Goal: Task Accomplishment & Management: Use online tool/utility

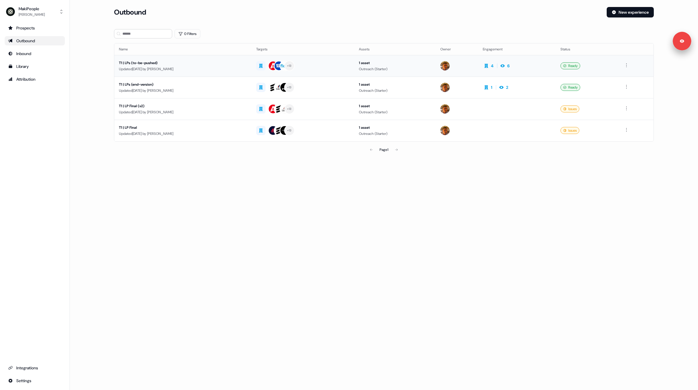
click at [235, 62] on div "T1 | LPs (to-be-pushed)" at bounding box center [183, 63] width 128 height 6
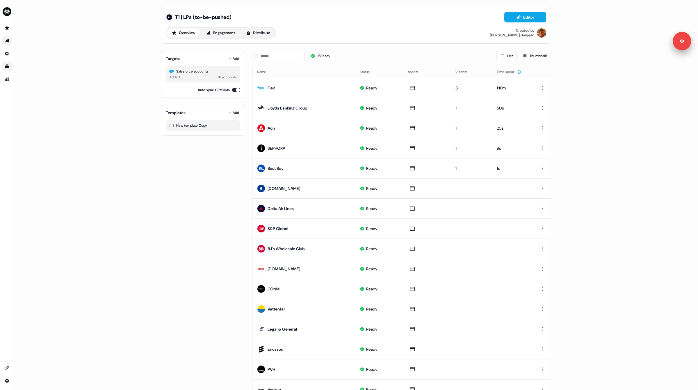
click at [7, 67] on icon "Go to templates" at bounding box center [6, 66] width 3 height 3
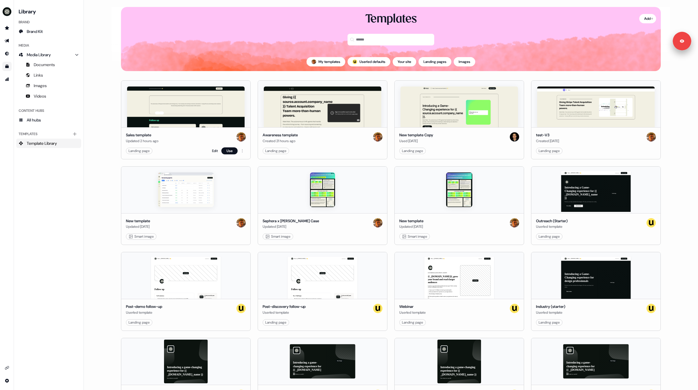
click at [209, 148] on div "Landing page Edit Use" at bounding box center [186, 150] width 120 height 7
click at [215, 150] on link "Edit" at bounding box center [215, 151] width 6 height 6
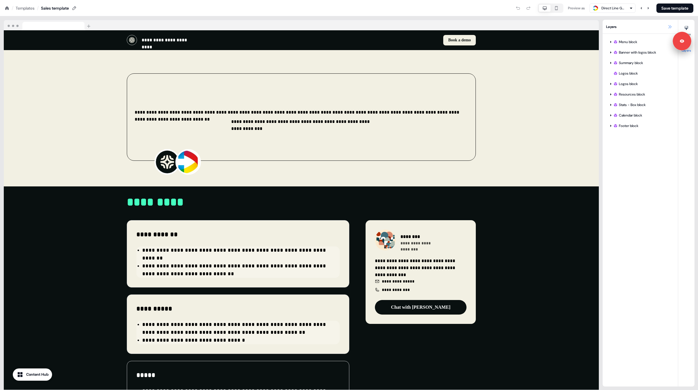
click at [669, 26] on icon at bounding box center [670, 26] width 5 height 5
